Goal: Find specific page/section: Find specific page/section

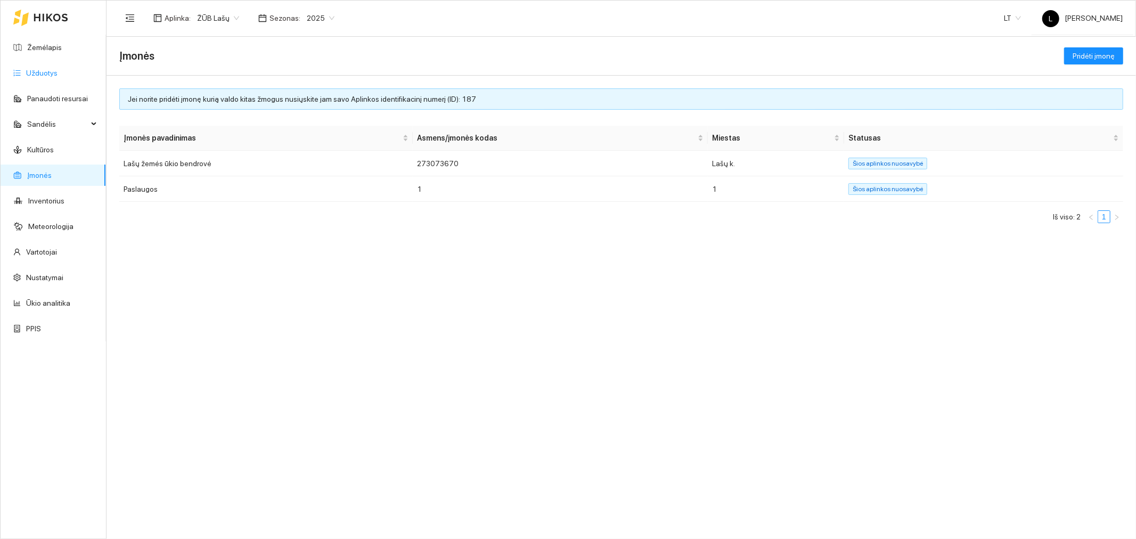
click at [54, 71] on link "Užduotys" at bounding box center [41, 73] width 31 height 9
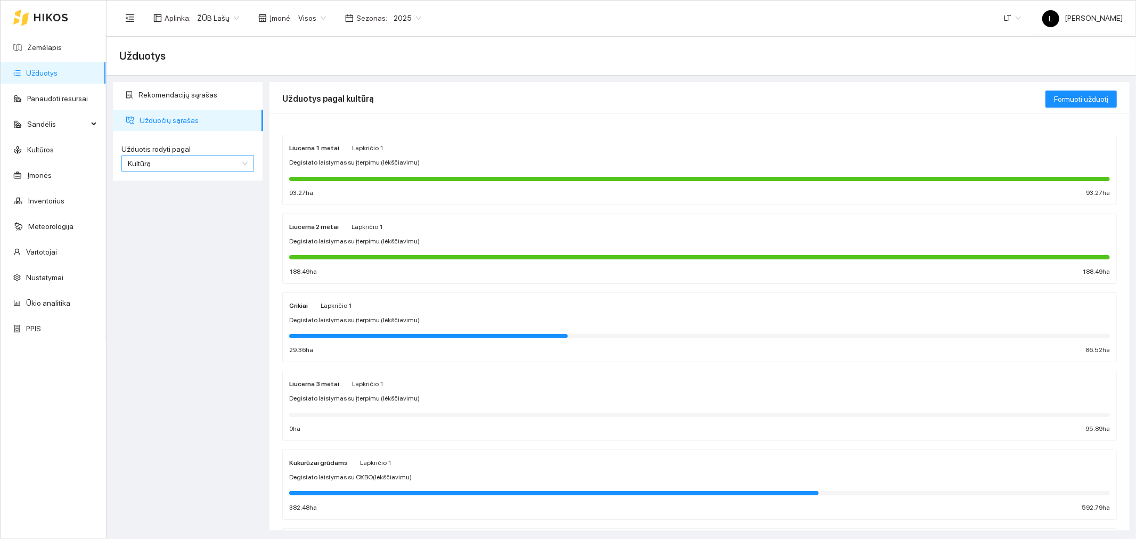
click at [188, 166] on span "Kultūrą" at bounding box center [188, 163] width 120 height 16
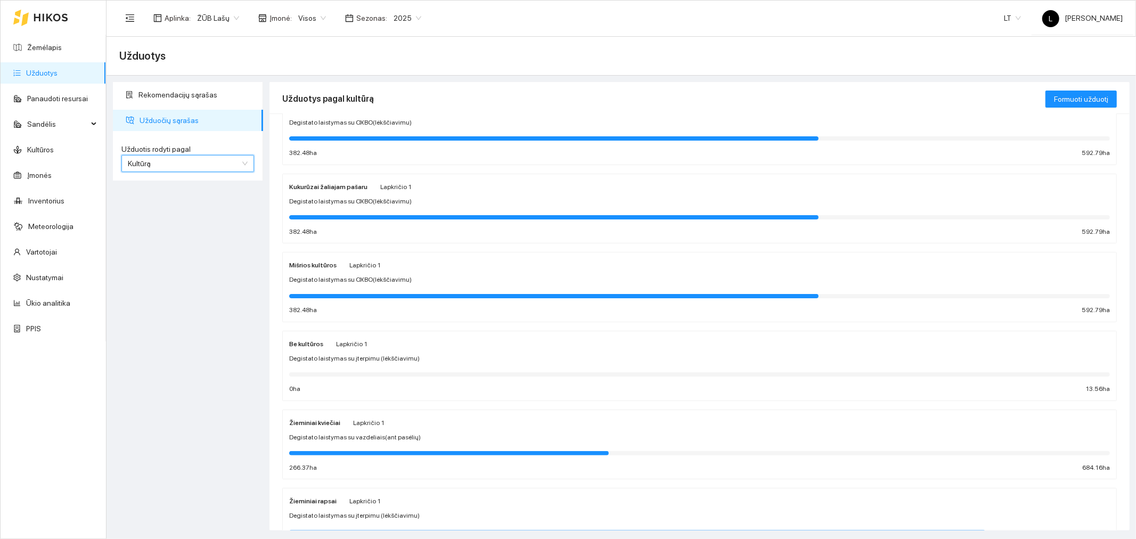
scroll to position [473, 0]
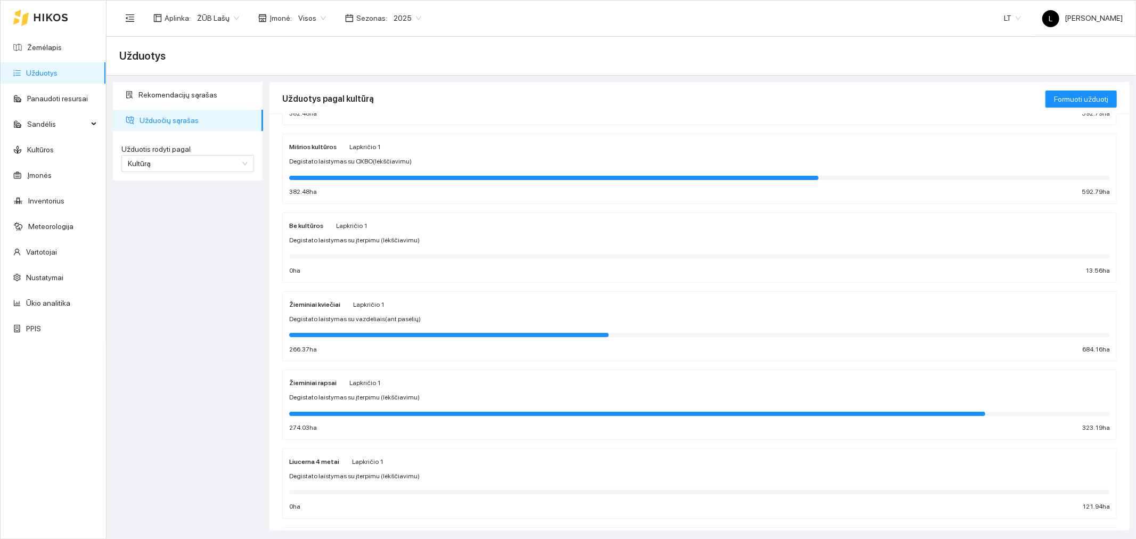
click at [350, 314] on div "Žieminiai kviečiai Lapkričio 1 Degistato laistymas su vazdeliais(ant pasėlių) 2…" at bounding box center [699, 326] width 821 height 56
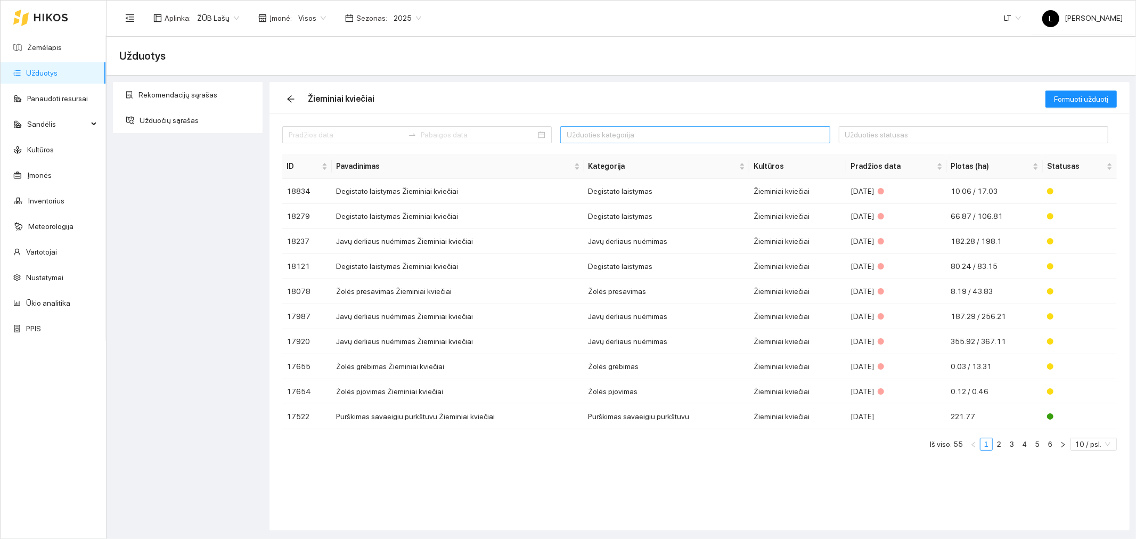
click at [624, 134] on div at bounding box center [689, 134] width 253 height 13
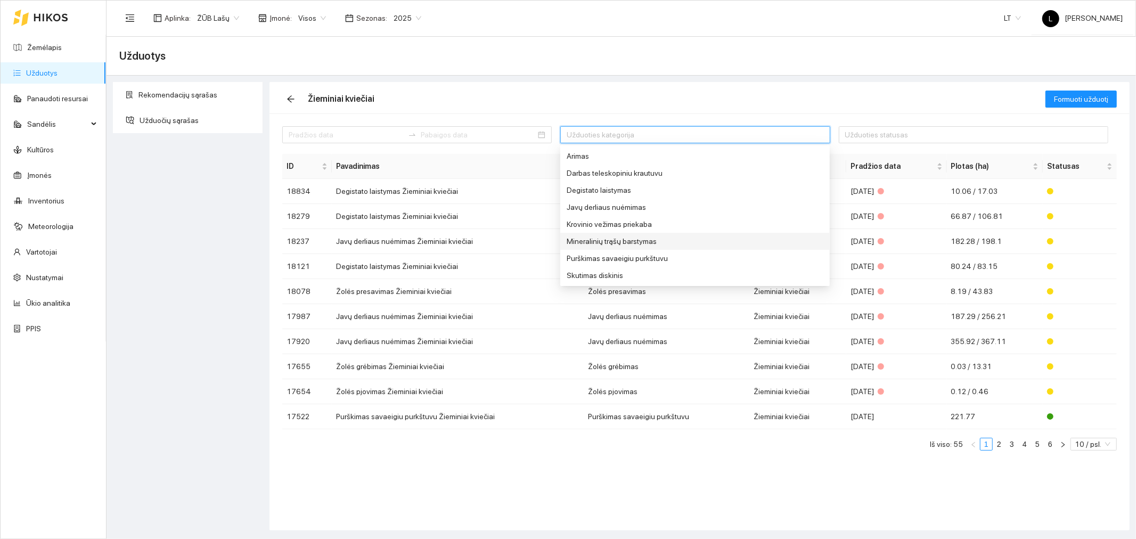
scroll to position [102, 0]
click at [610, 208] on div "Standartinė sėja" at bounding box center [647, 207] width 160 height 12
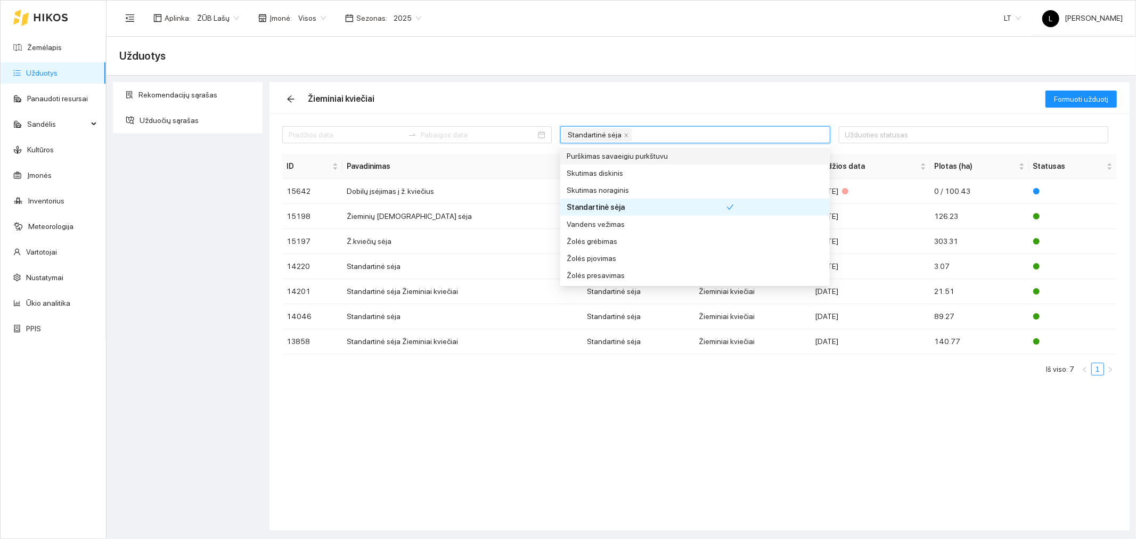
click at [652, 93] on div "Žieminiai kviečiai" at bounding box center [663, 99] width 763 height 34
